Goal: Communication & Community: Participate in discussion

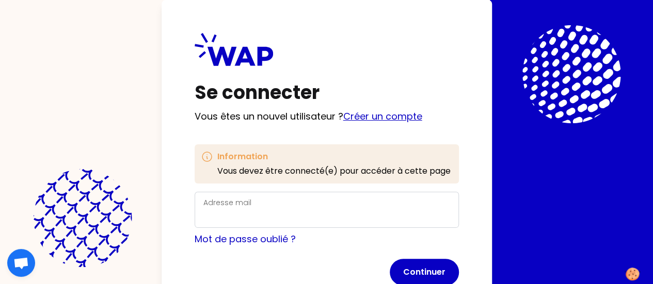
click at [343, 118] on link "Créer un compte" at bounding box center [382, 116] width 79 height 13
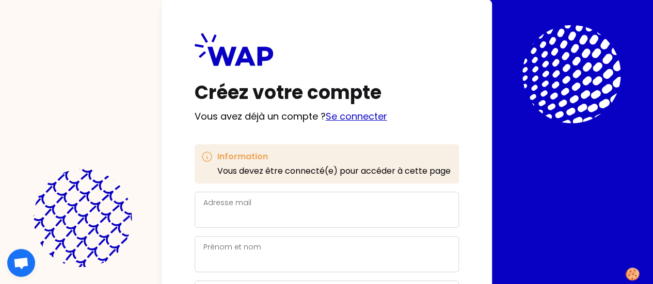
click at [326, 121] on link "Se connecter" at bounding box center [356, 116] width 61 height 13
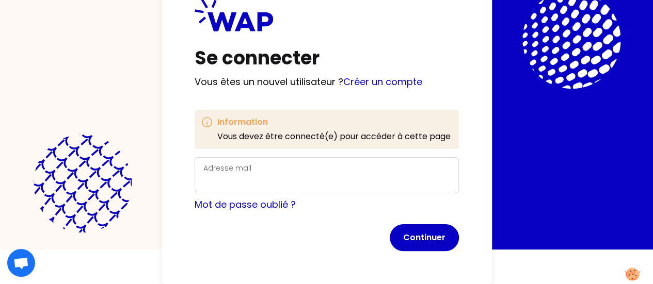
scroll to position [2, 0]
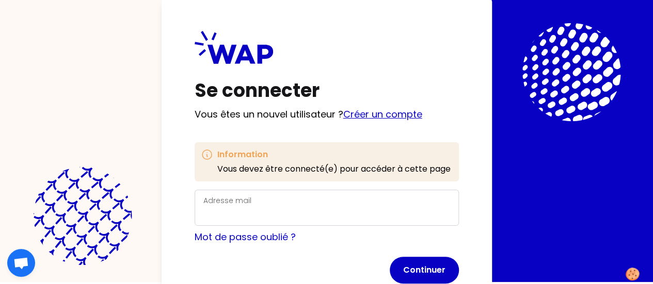
click at [343, 119] on link "Créer un compte" at bounding box center [382, 114] width 79 height 13
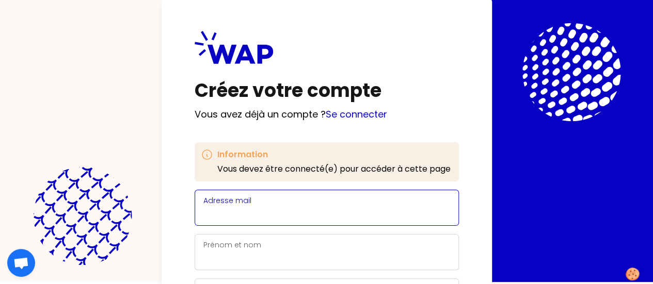
click at [203, 215] on input "Adresse mail" at bounding box center [326, 214] width 247 height 14
type input "[EMAIL_ADDRESS][DOMAIN_NAME]"
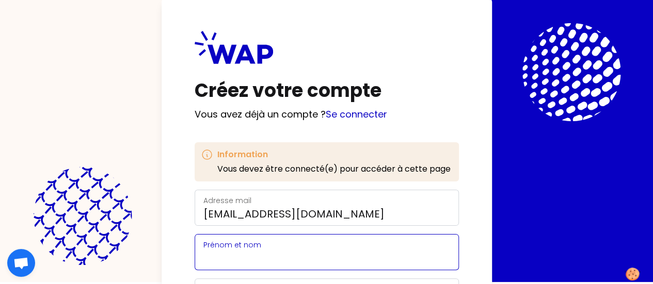
type input "[PERSON_NAME]"
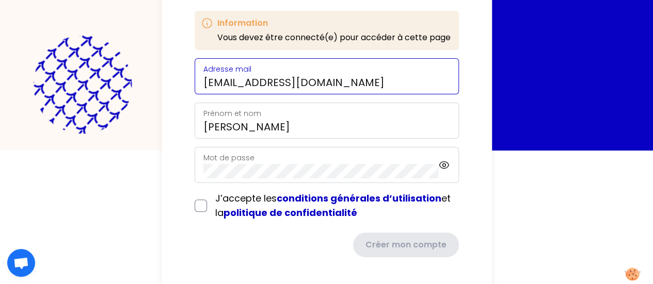
scroll to position [138, 0]
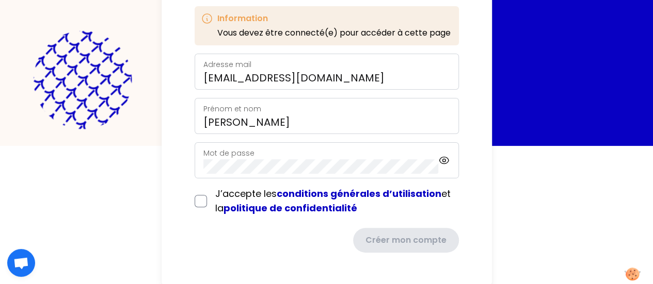
click at [203, 151] on div "Mot de passe" at bounding box center [320, 160] width 235 height 27
click at [195, 199] on input "checkbox" at bounding box center [201, 201] width 12 height 12
checkbox input "true"
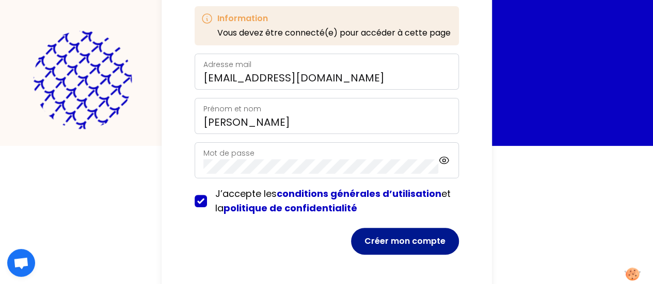
click at [351, 239] on button "Créer mon compte" at bounding box center [405, 241] width 108 height 27
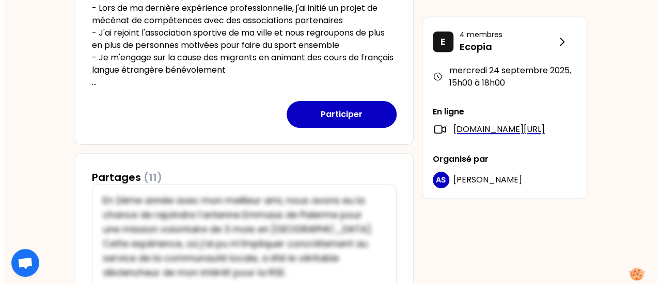
scroll to position [258, 0]
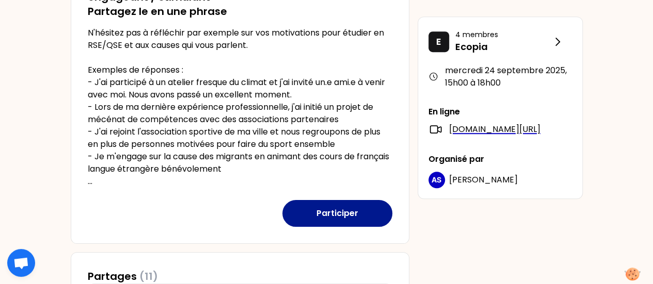
click at [337, 213] on button "Participer" at bounding box center [337, 213] width 110 height 27
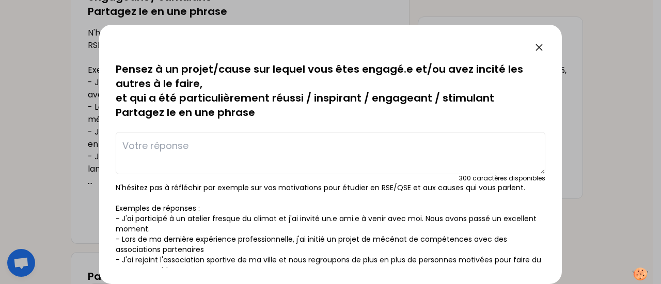
click at [162, 144] on textarea at bounding box center [330, 153] width 429 height 42
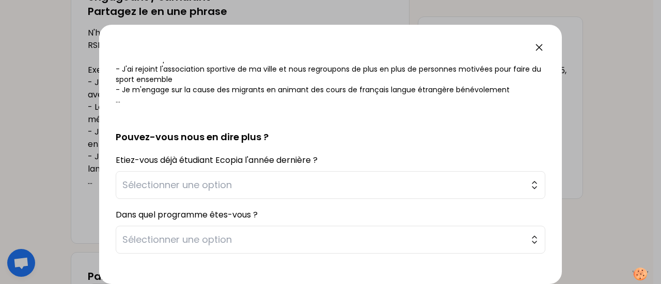
scroll to position [206, 0]
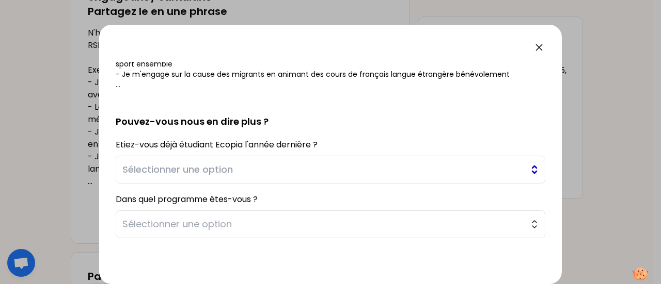
type textarea "j'ai découvert la fresque du climat en licence 2 et ça m'a donné l'idée de chan…"
click at [300, 168] on span "Sélectionner une option" at bounding box center [323, 170] width 402 height 14
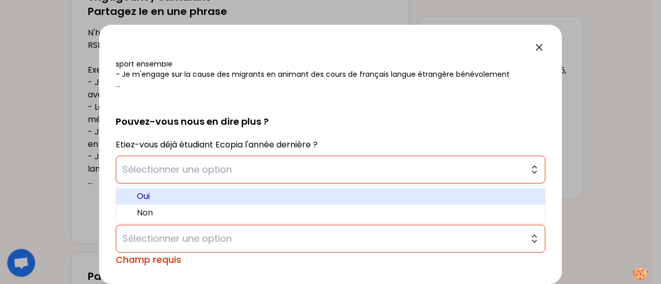
click at [158, 197] on span "Oui" at bounding box center [337, 196] width 400 height 12
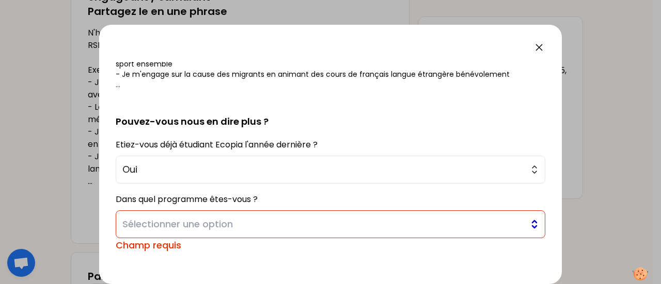
click at [200, 222] on span "Sélectionner une option" at bounding box center [323, 224] width 402 height 14
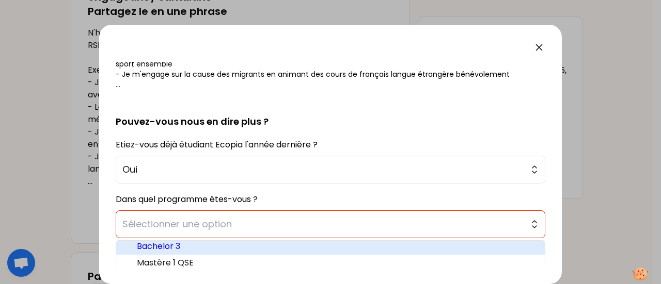
scroll to position [258, 0]
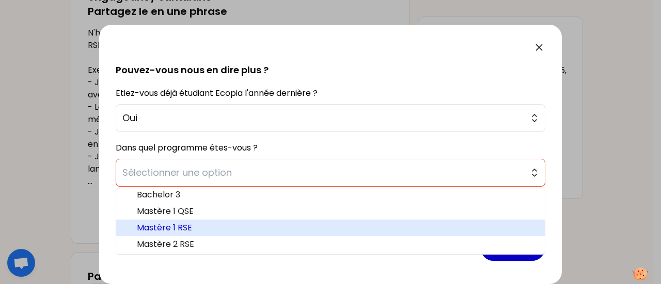
click at [190, 228] on span "Mastère 1 RSE" at bounding box center [337, 228] width 400 height 12
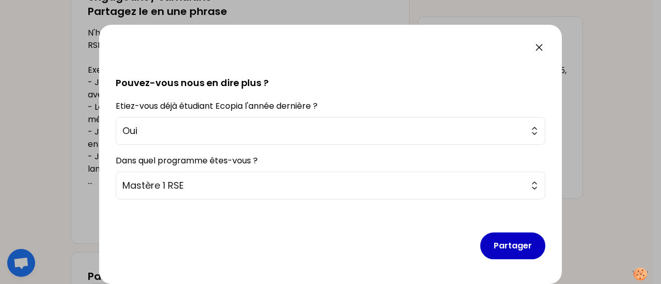
scroll to position [244, 0]
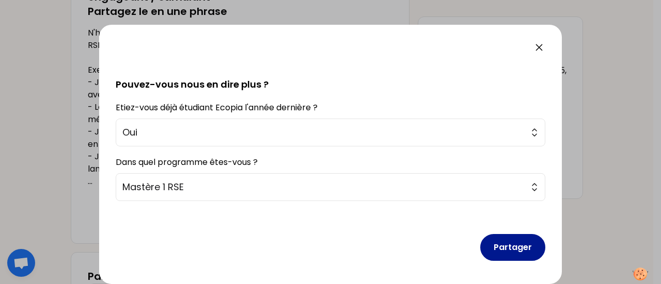
click at [508, 242] on button "Partager" at bounding box center [512, 247] width 65 height 27
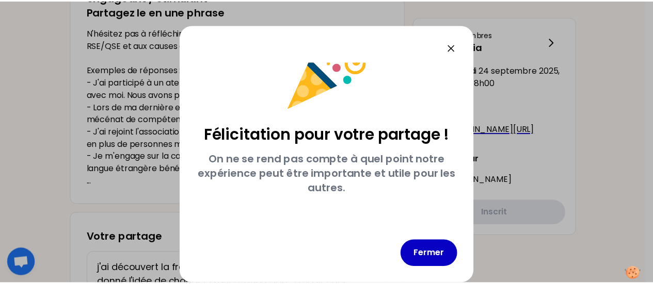
scroll to position [35, 0]
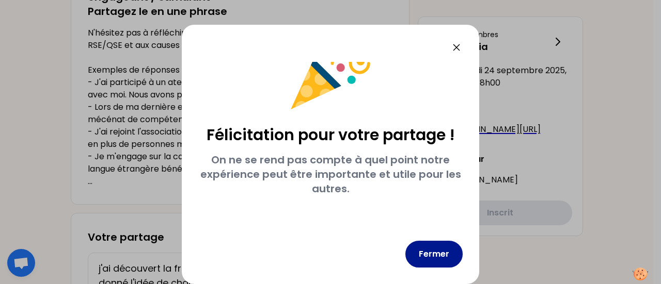
click at [435, 254] on button "Fermer" at bounding box center [433, 254] width 57 height 27
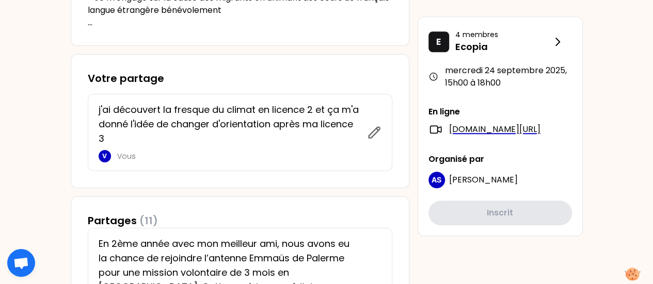
scroll to position [404, 0]
